Goal: Task Accomplishment & Management: Manage account settings

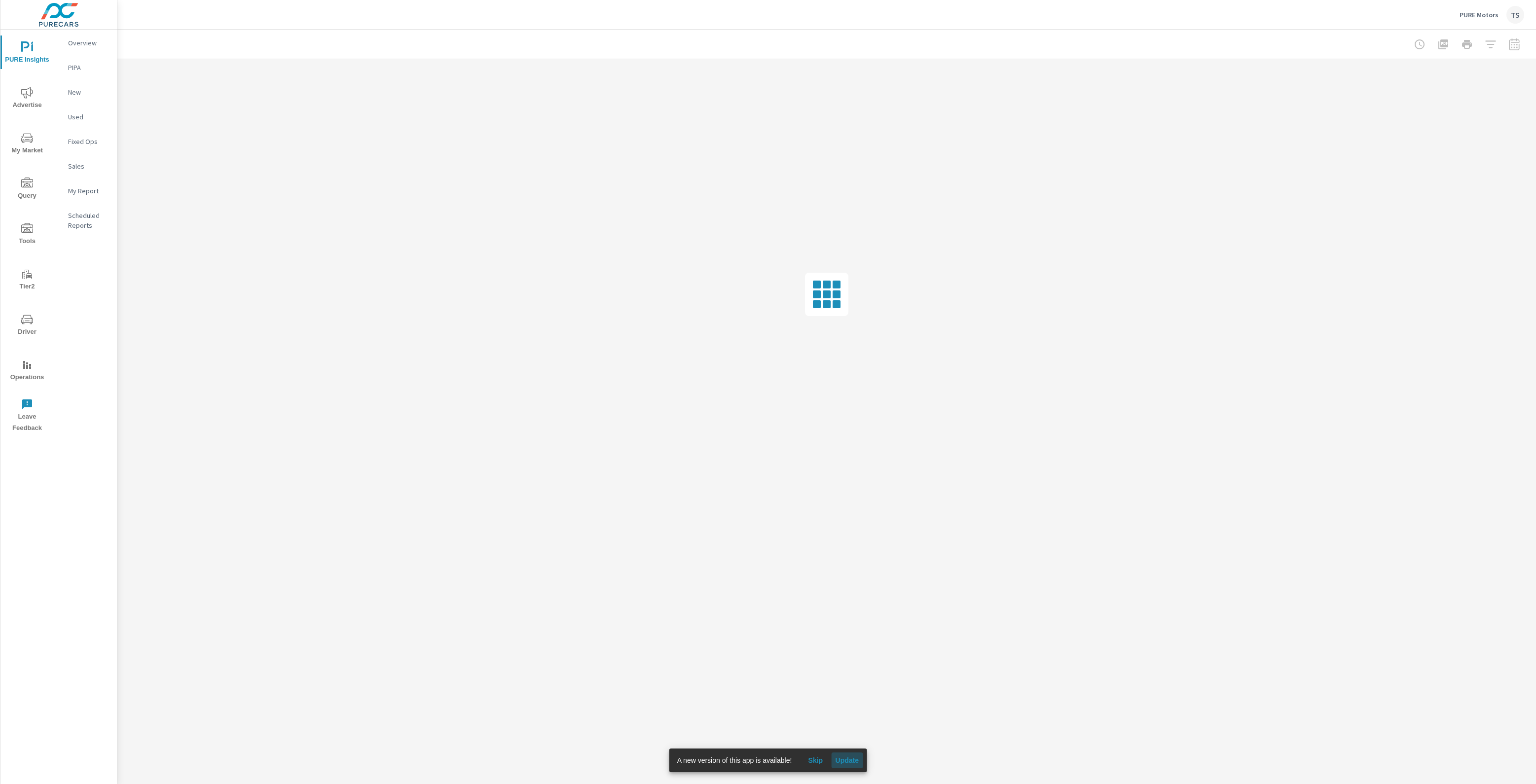
click at [852, 761] on span "Update" at bounding box center [847, 760] width 24 height 9
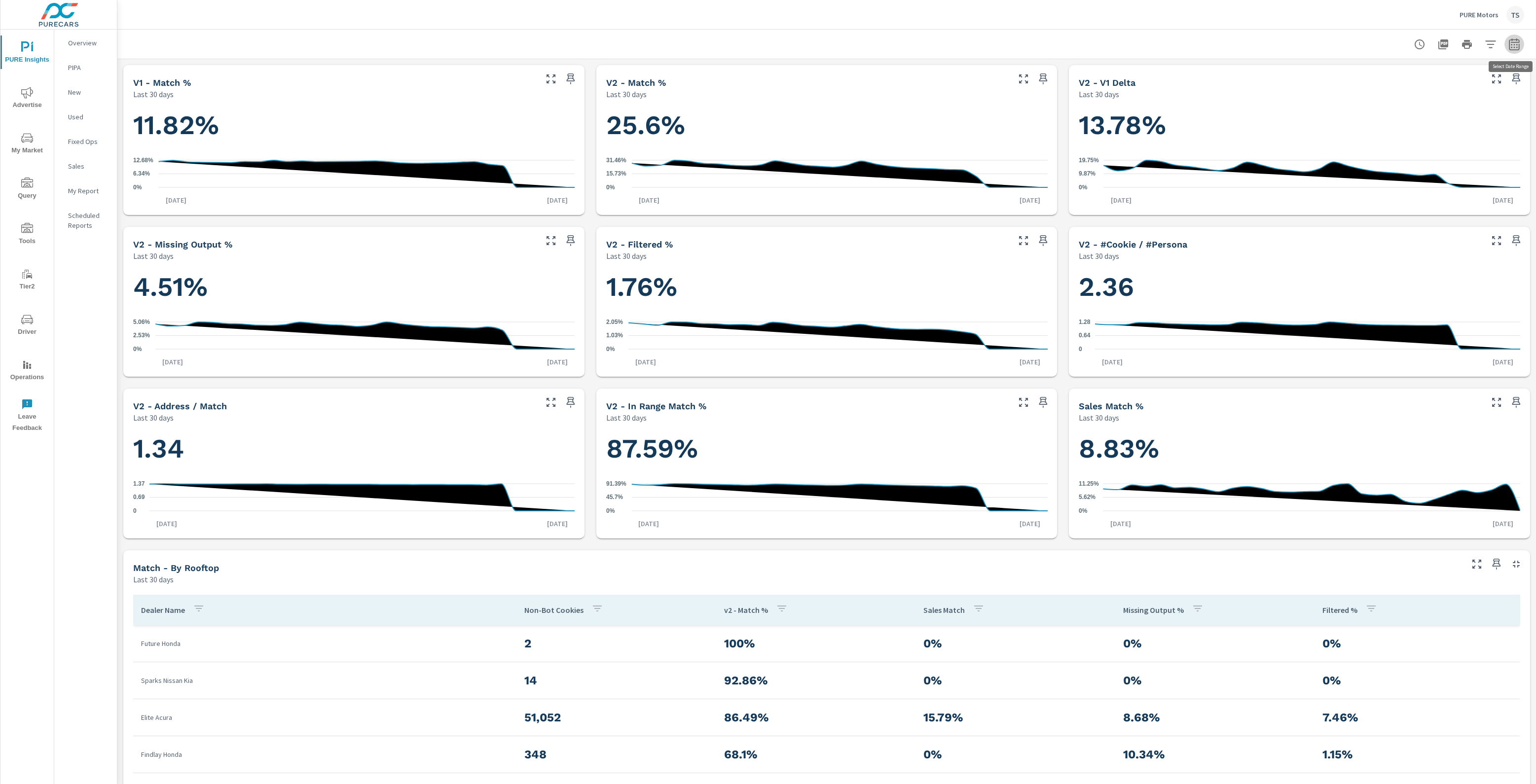
click at [1522, 49] on button "button" at bounding box center [1515, 44] width 20 height 20
select select "Last 30 days"
click at [1512, 40] on icon "button" at bounding box center [1514, 44] width 12 height 12
click at [1491, 40] on icon "button" at bounding box center [1491, 44] width 11 height 7
click at [1463, 174] on li "PureIdentityProgram" at bounding box center [1425, 167] width 150 height 25
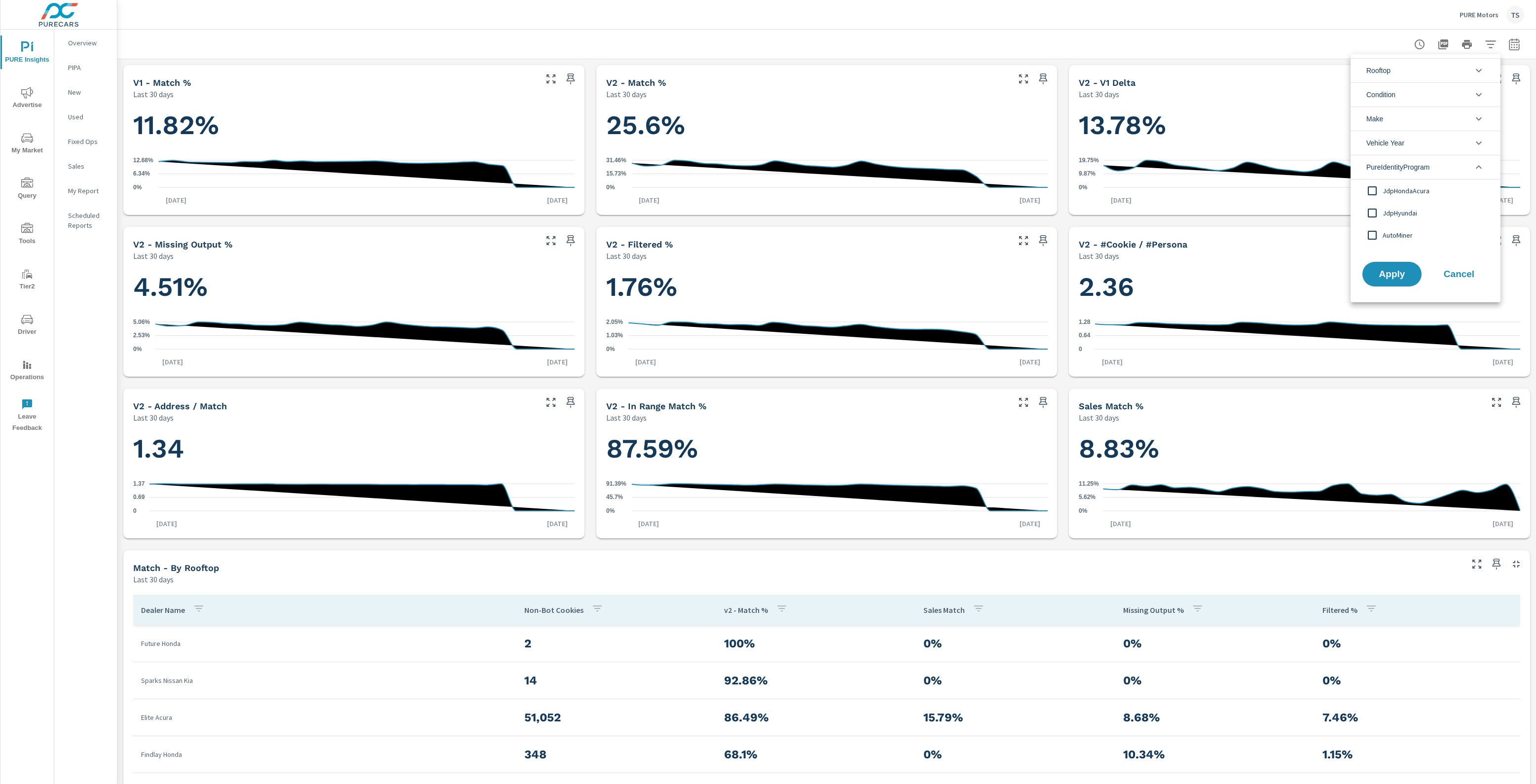
click at [1415, 229] on span "AutoMiner" at bounding box center [1437, 235] width 108 height 12
click at [1381, 281] on button "Apply" at bounding box center [1392, 274] width 61 height 26
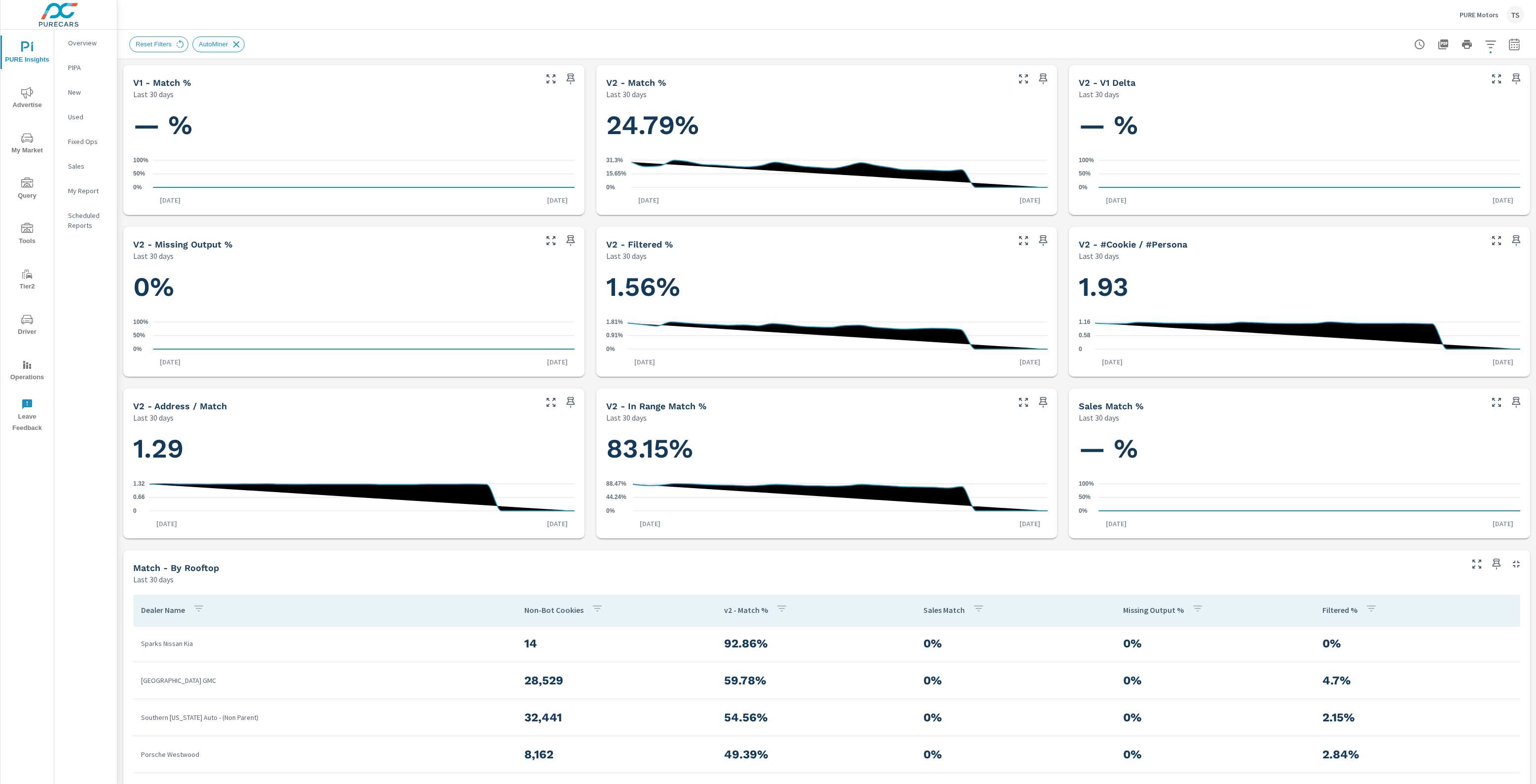
click at [240, 42] on icon at bounding box center [236, 44] width 11 height 11
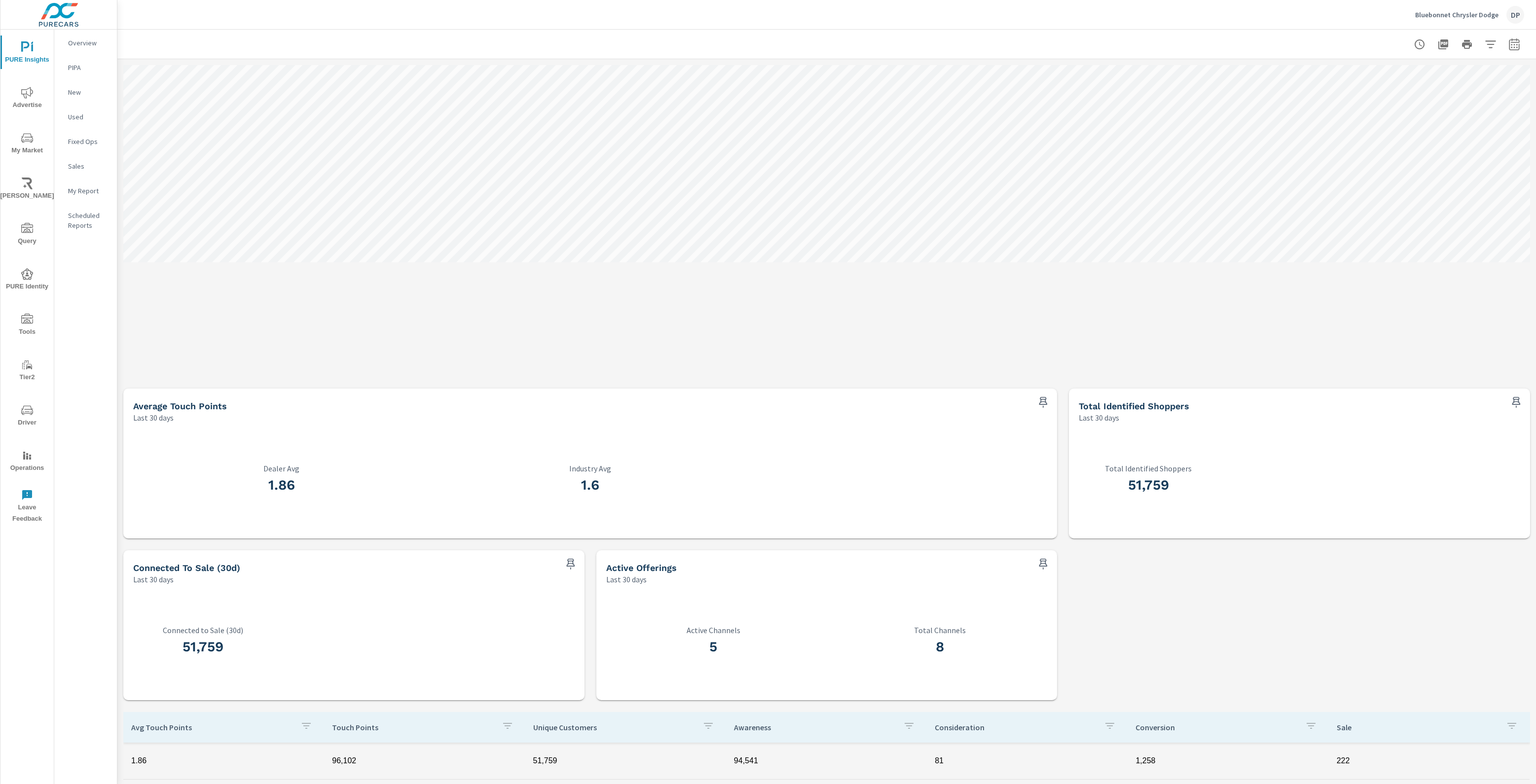
drag, startPoint x: 946, startPoint y: 637, endPoint x: 911, endPoint y: 651, distance: 37.7
click at [911, 651] on div "8 Total Channels" at bounding box center [940, 642] width 215 height 34
drag, startPoint x: 659, startPoint y: 624, endPoint x: 726, endPoint y: 636, distance: 68.1
click at [726, 635] on div "5 Active Channels" at bounding box center [714, 643] width 215 height 96
click at [721, 653] on h3 "5" at bounding box center [714, 646] width 215 height 17
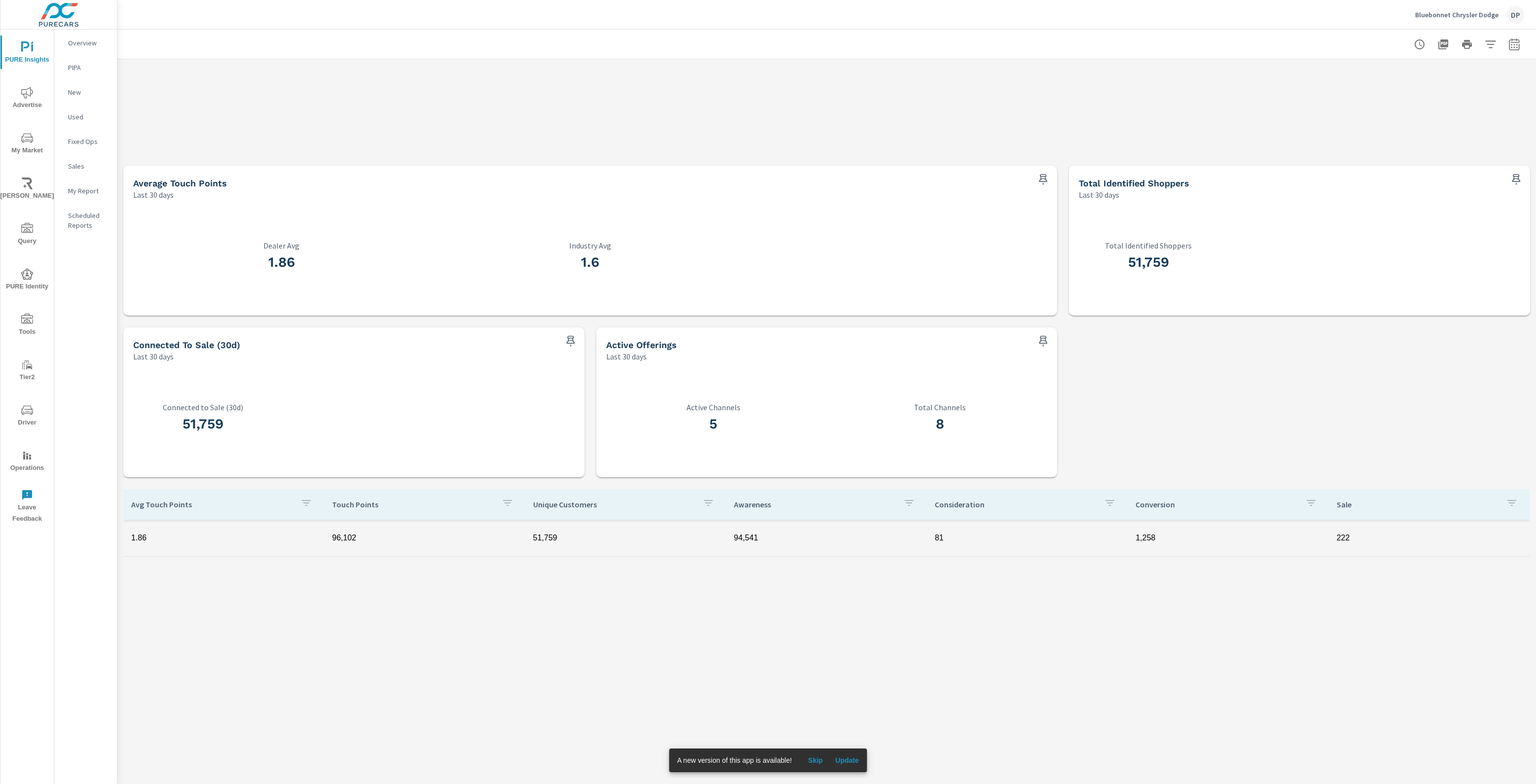
scroll to position [246, 0]
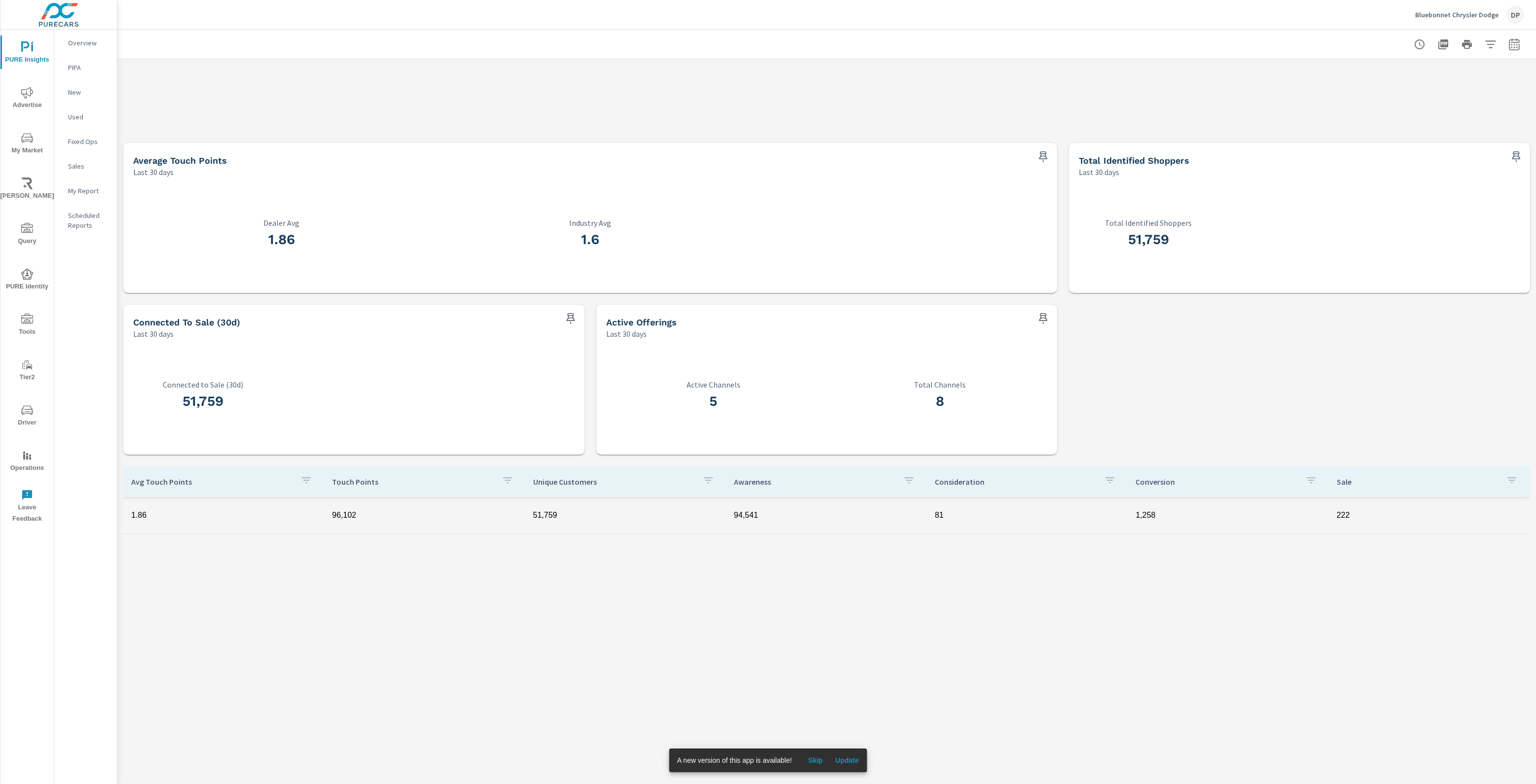
click at [847, 759] on span "Update" at bounding box center [847, 760] width 24 height 9
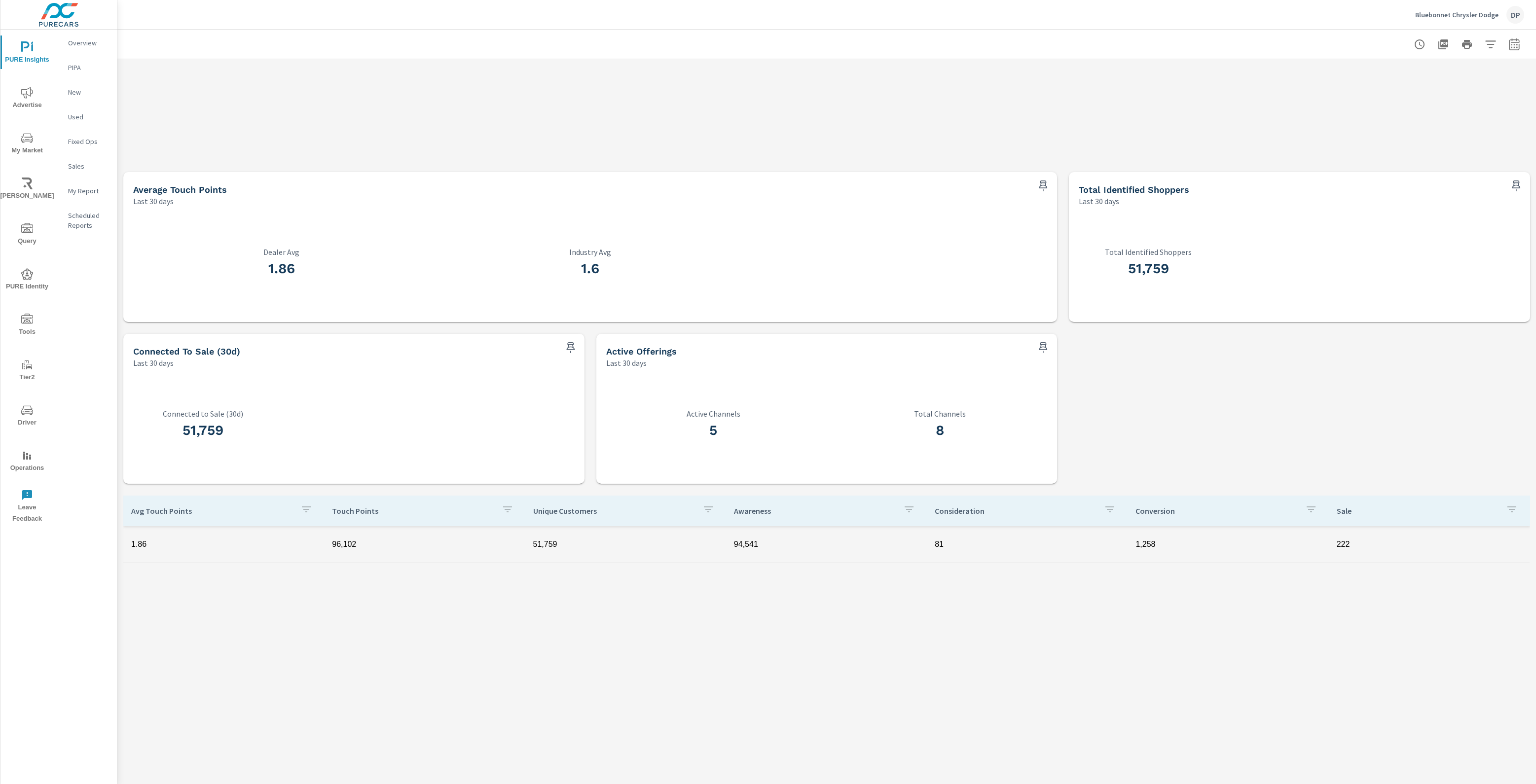
scroll to position [209, 0]
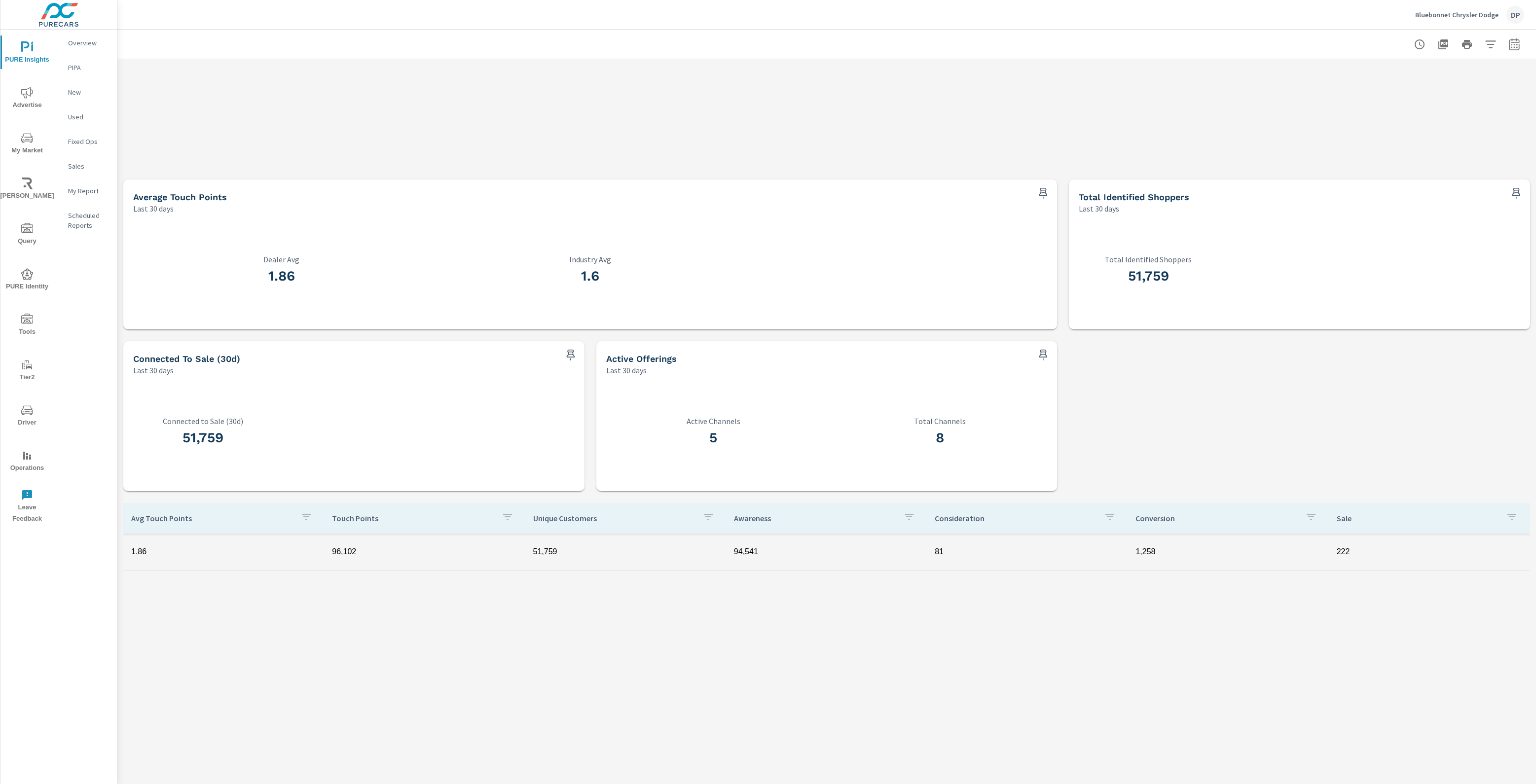
drag, startPoint x: 714, startPoint y: 433, endPoint x: 717, endPoint y: 458, distance: 25.2
click at [714, 447] on div "5 Active Channels" at bounding box center [714, 434] width 215 height 34
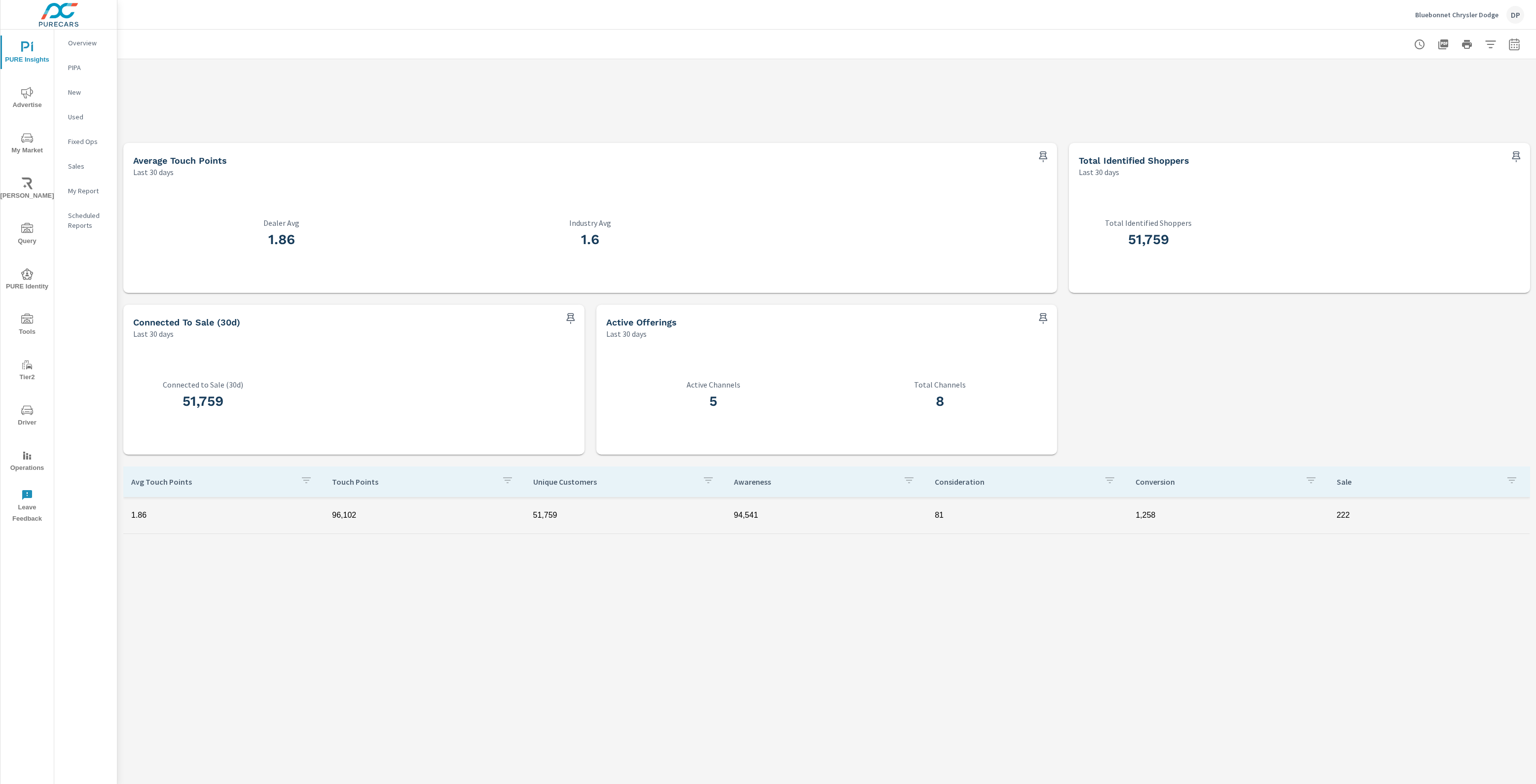
scroll to position [106, 0]
